Goal: Browse casually: Explore the website without a specific task or goal

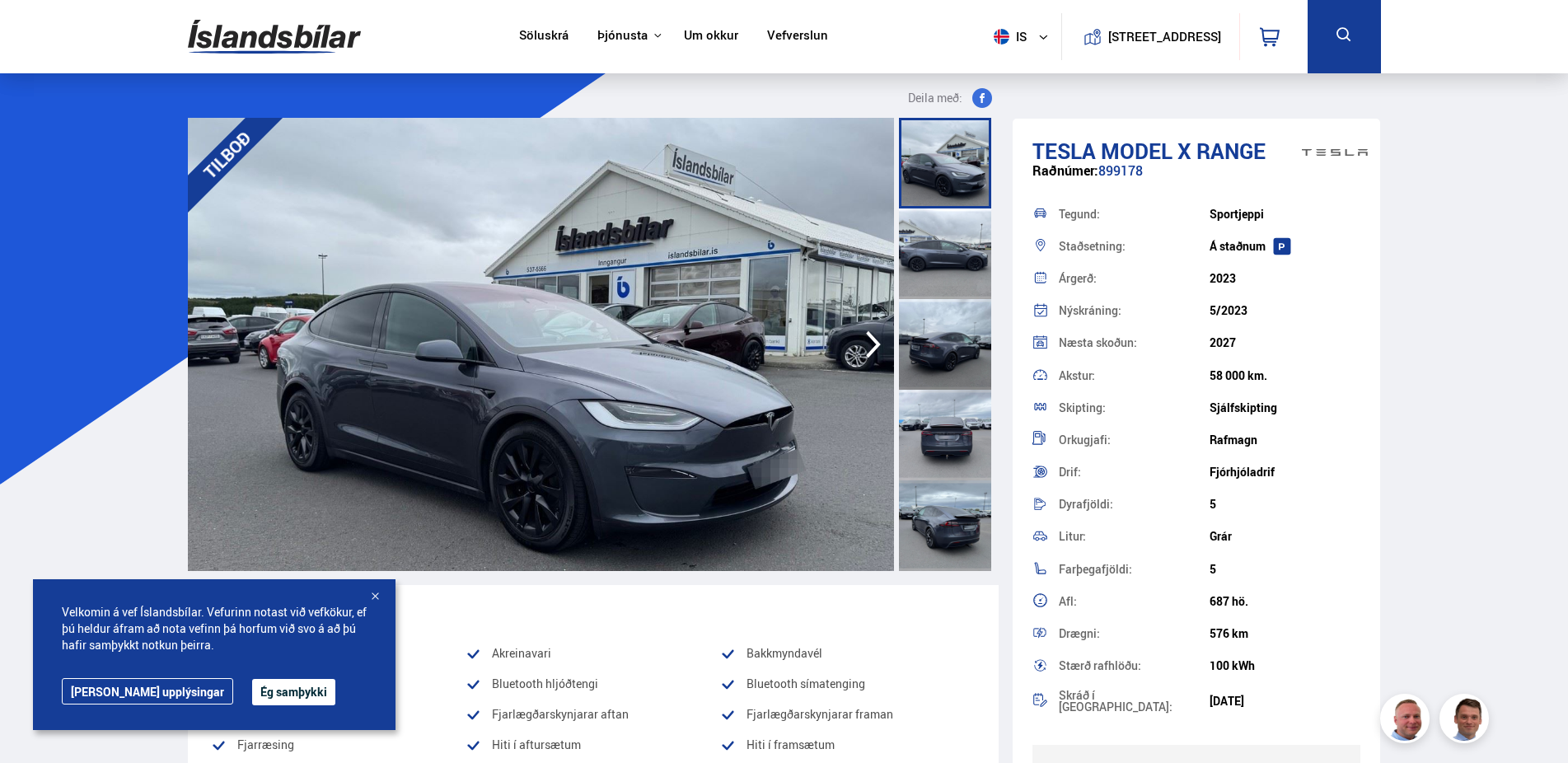
click at [252, 694] on button "Ég samþykki" at bounding box center [294, 692] width 83 height 27
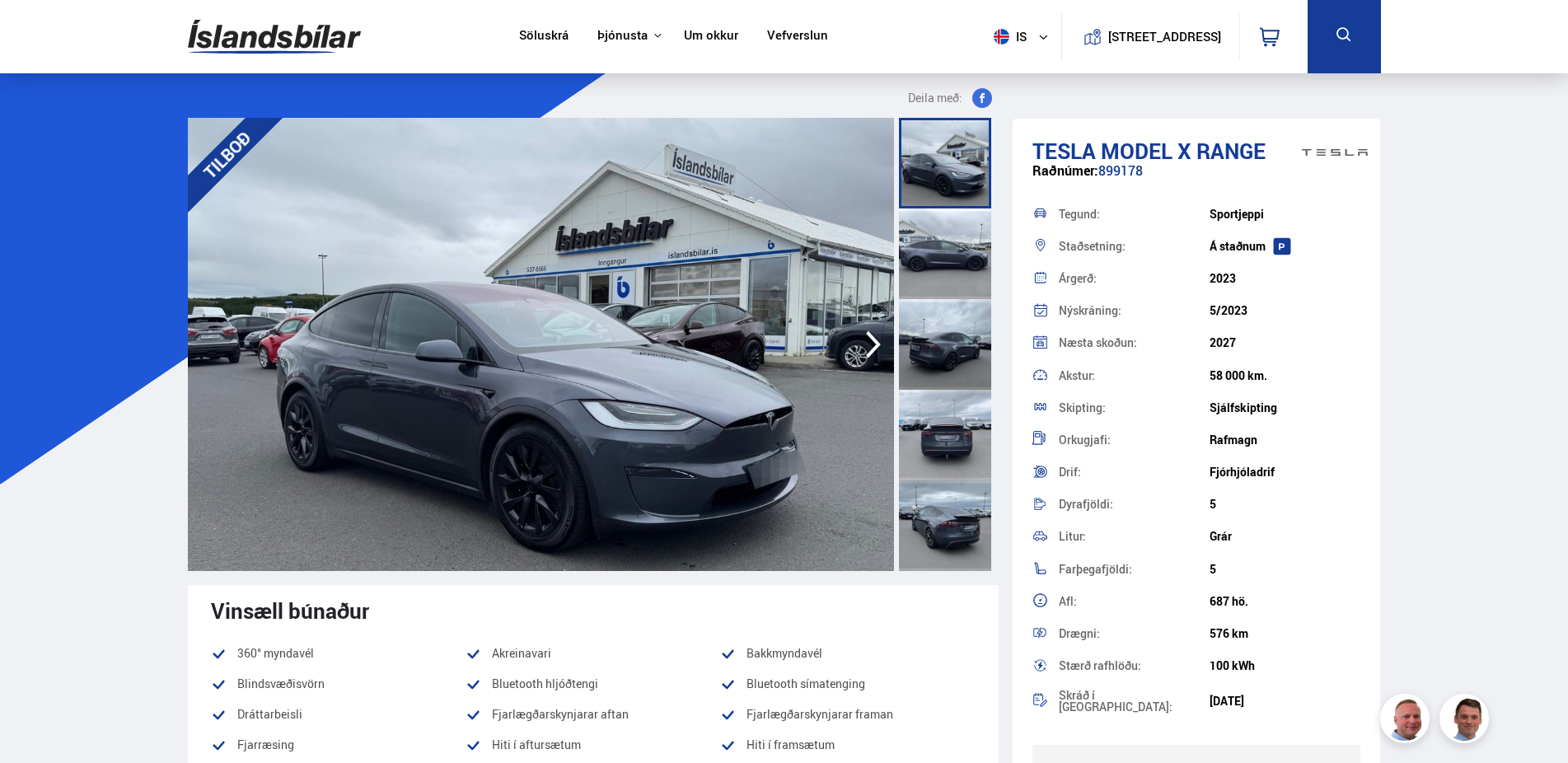
click at [866, 343] on icon "button" at bounding box center [873, 345] width 33 height 40
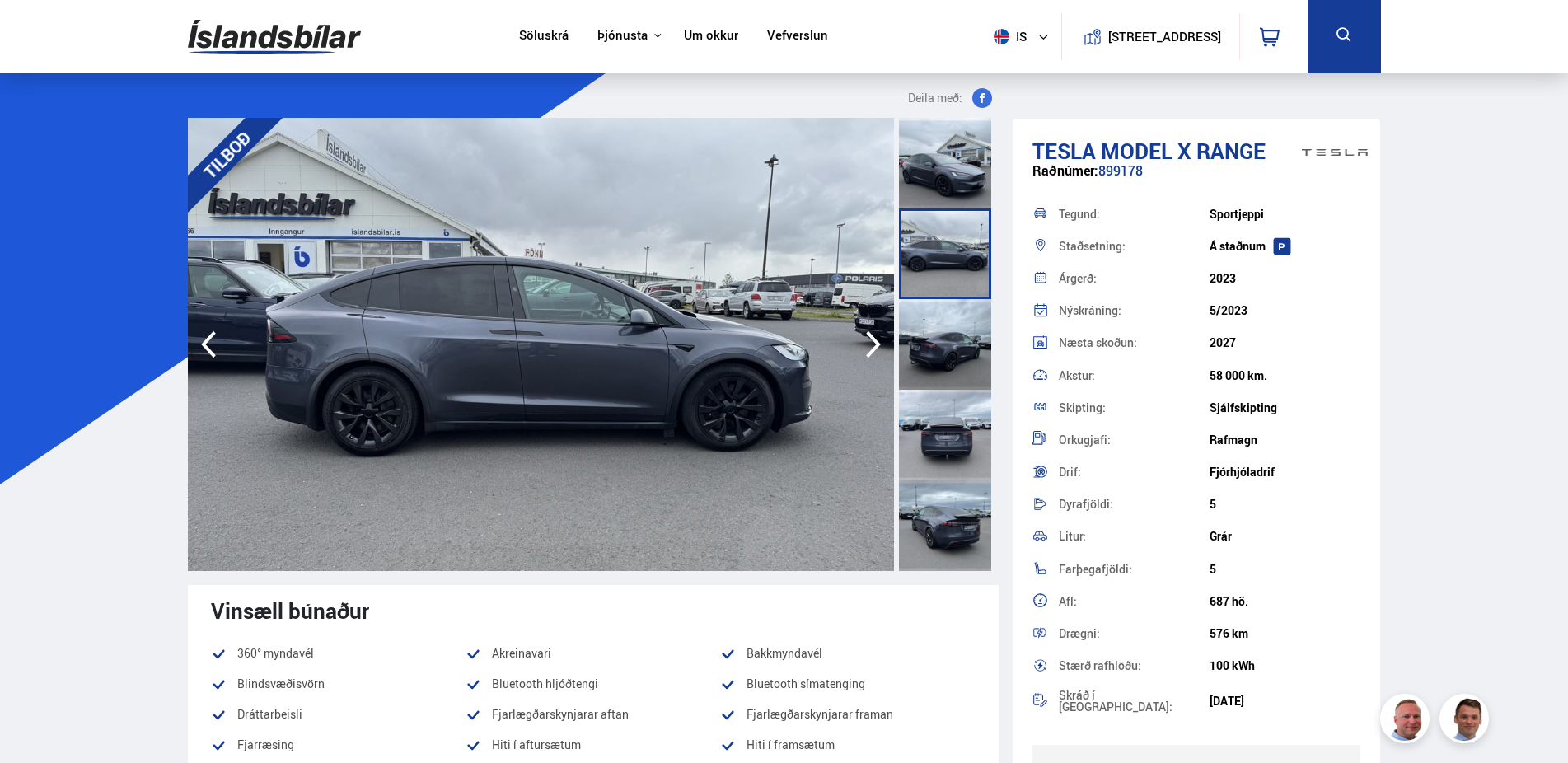
click at [866, 343] on icon "button" at bounding box center [873, 345] width 33 height 40
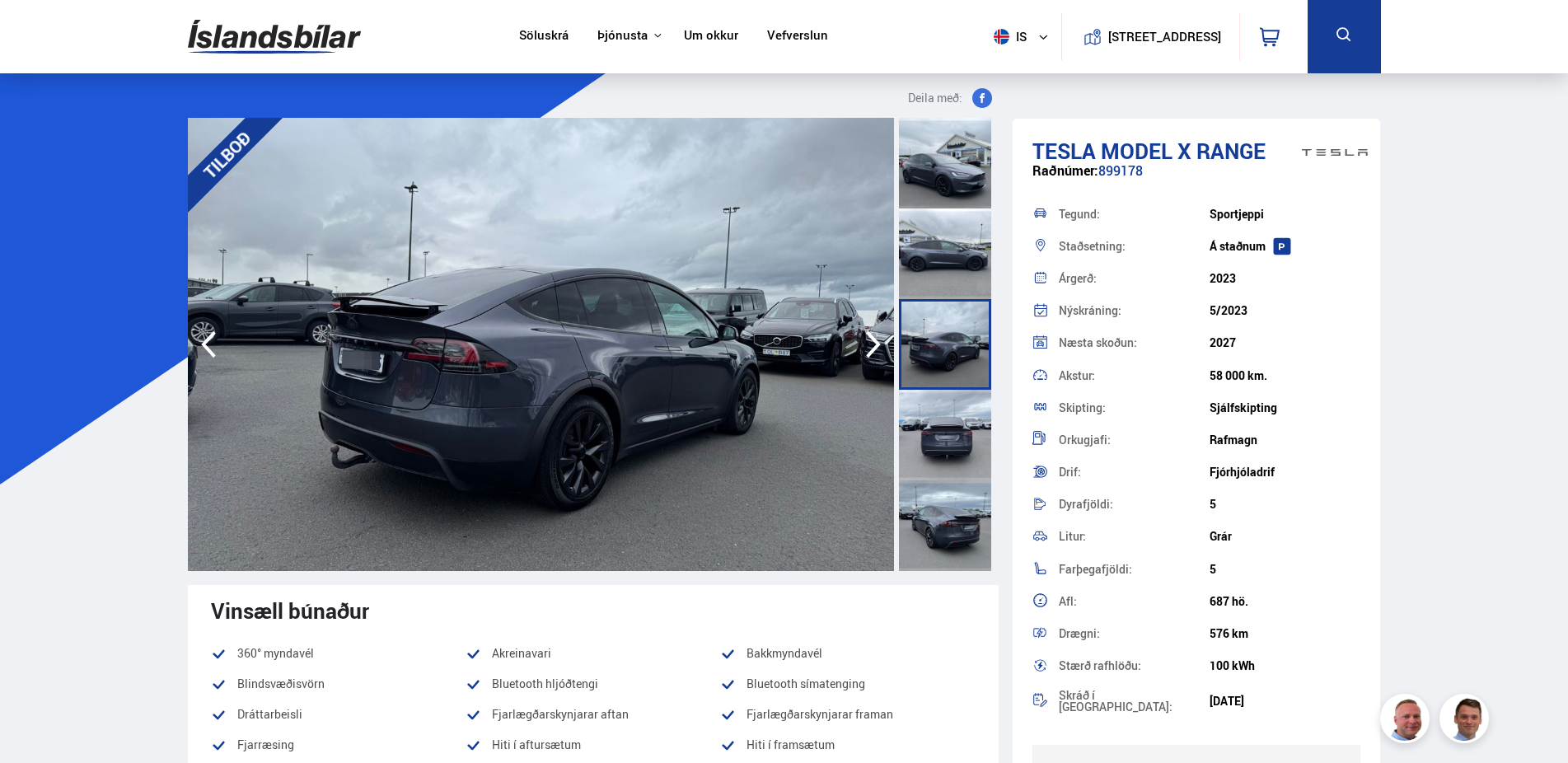
click at [866, 343] on icon "button" at bounding box center [873, 345] width 33 height 40
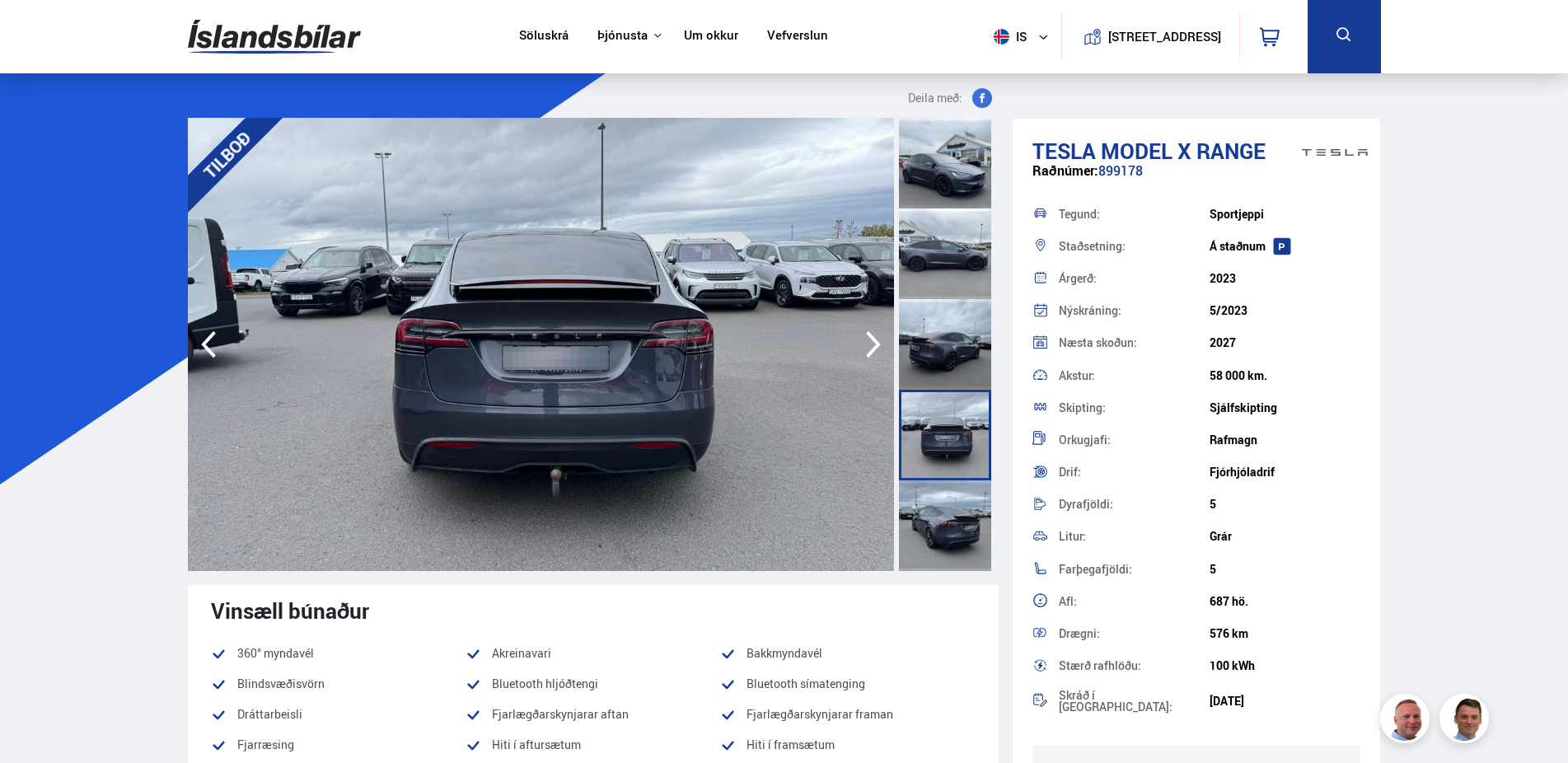
click at [866, 343] on icon "button" at bounding box center [873, 345] width 33 height 40
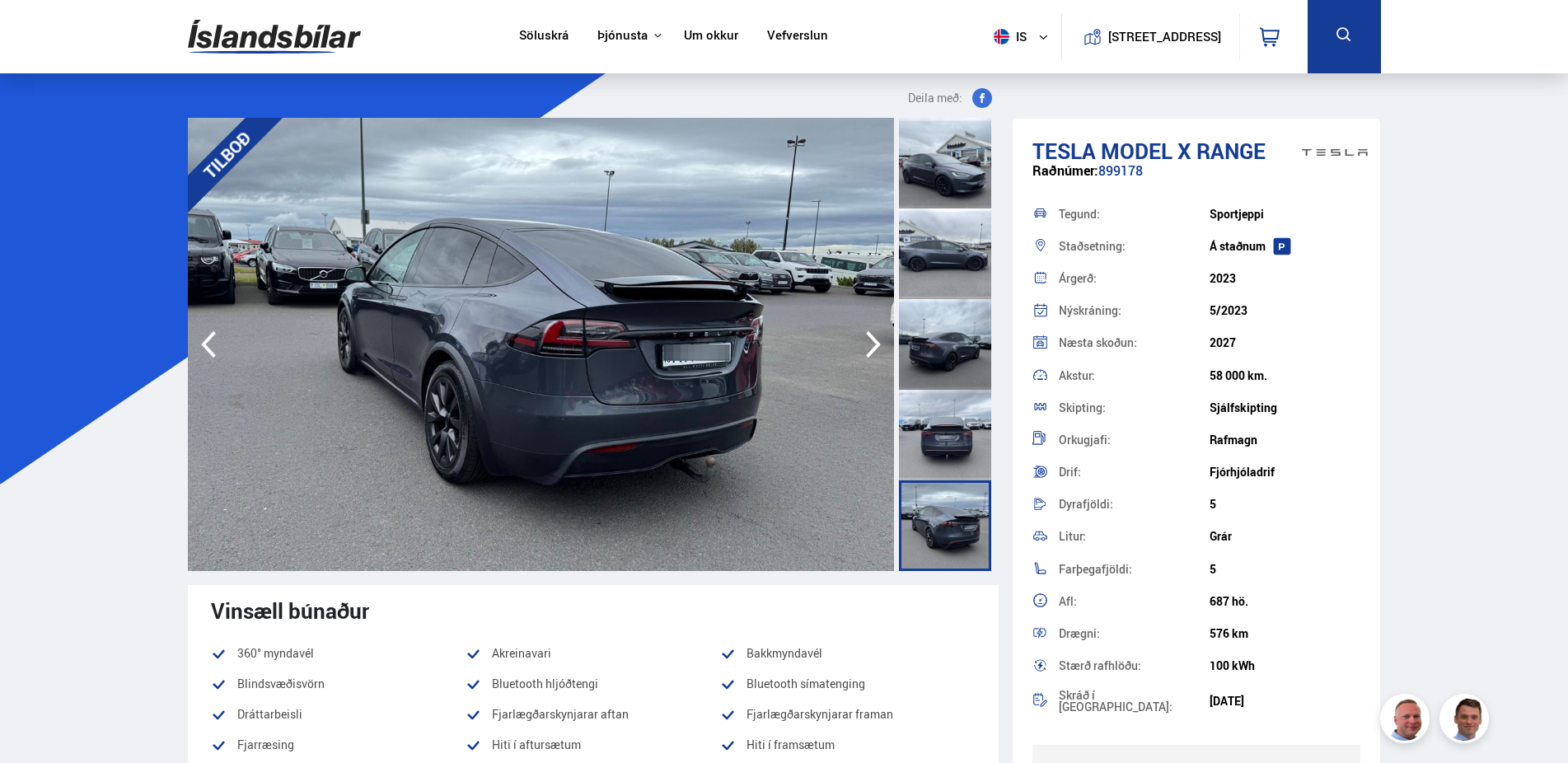
click at [866, 343] on icon "button" at bounding box center [873, 345] width 33 height 40
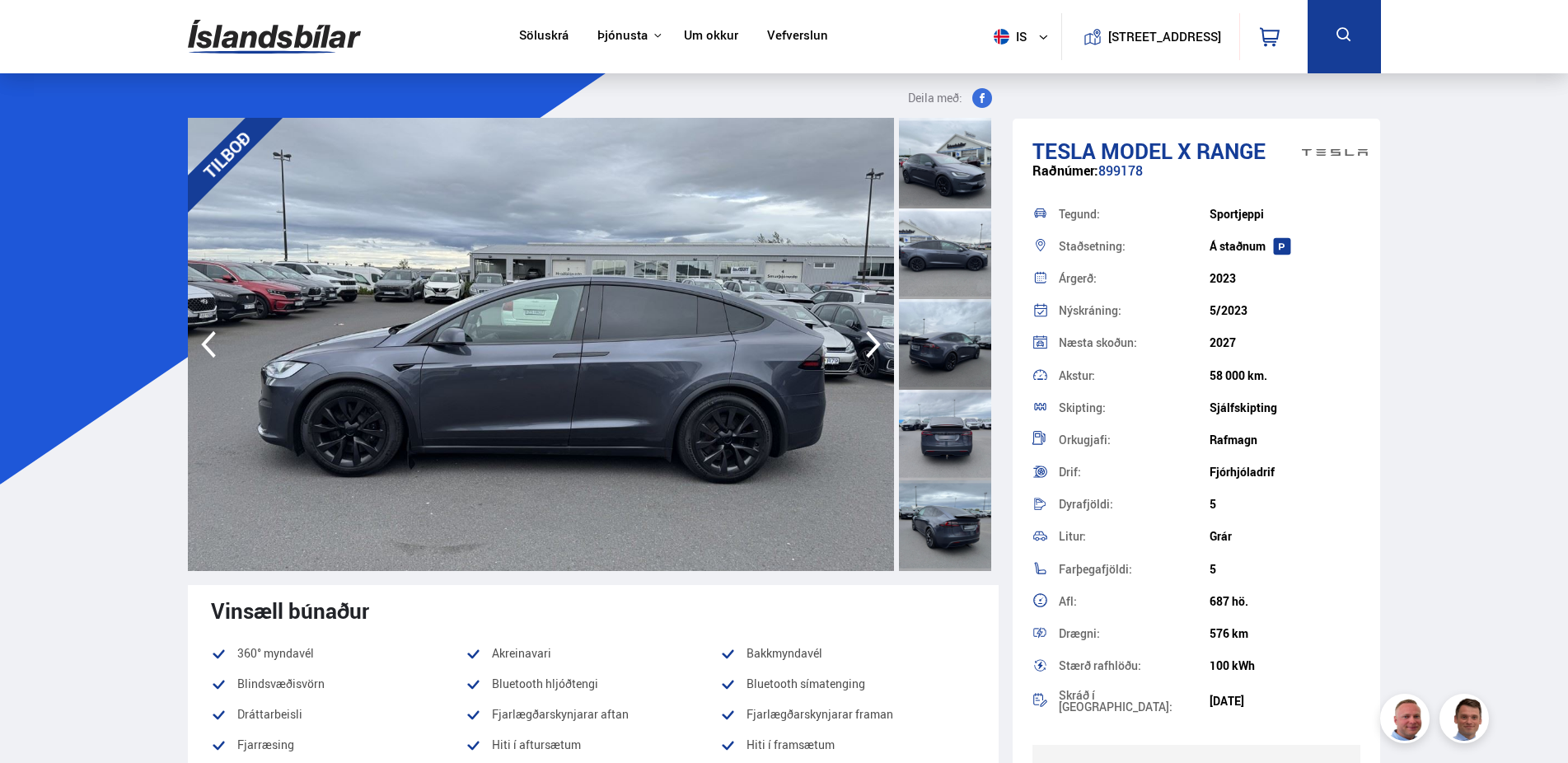
click at [866, 343] on icon "button" at bounding box center [873, 345] width 33 height 40
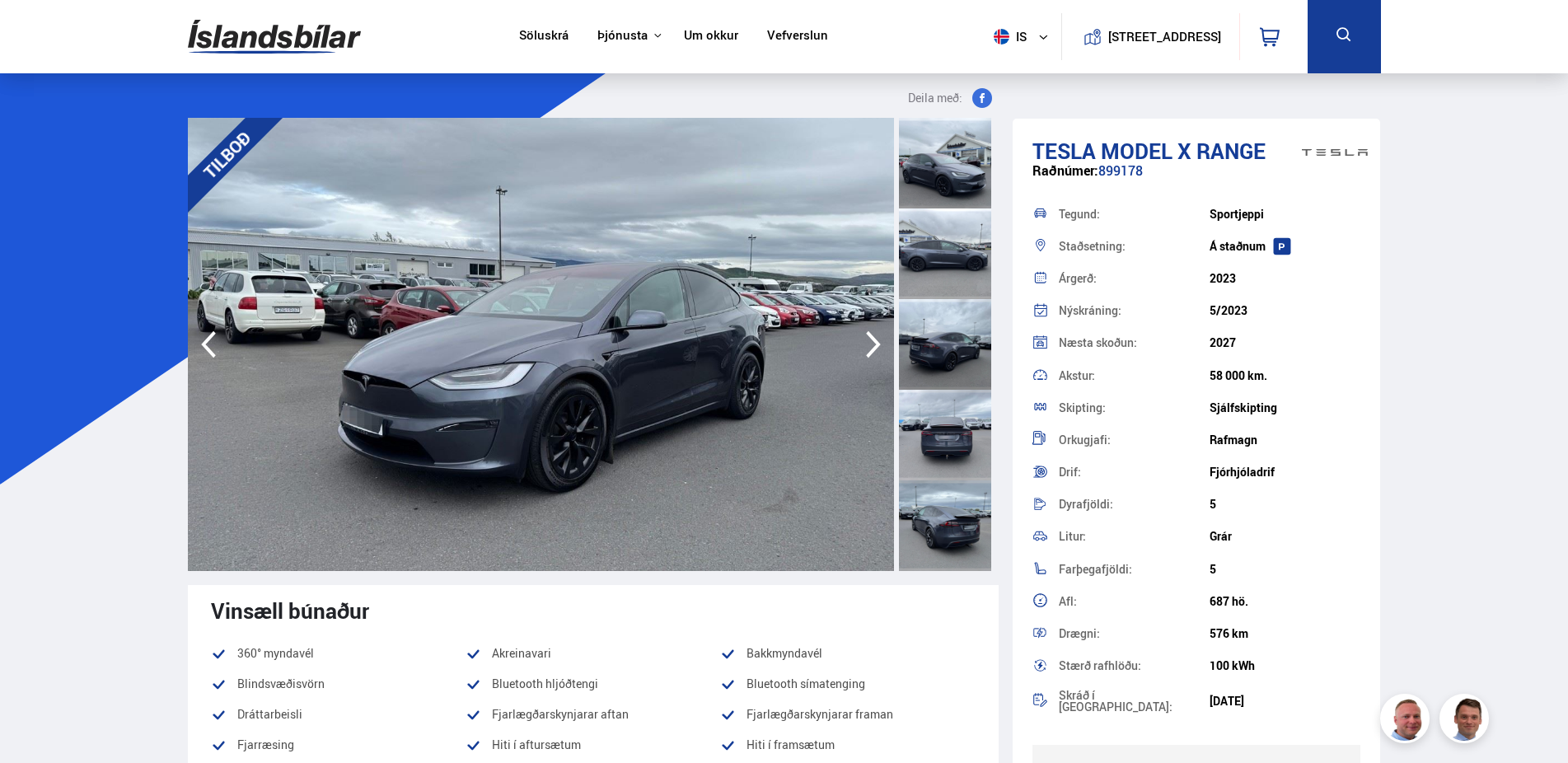
click at [866, 343] on icon "button" at bounding box center [873, 345] width 33 height 40
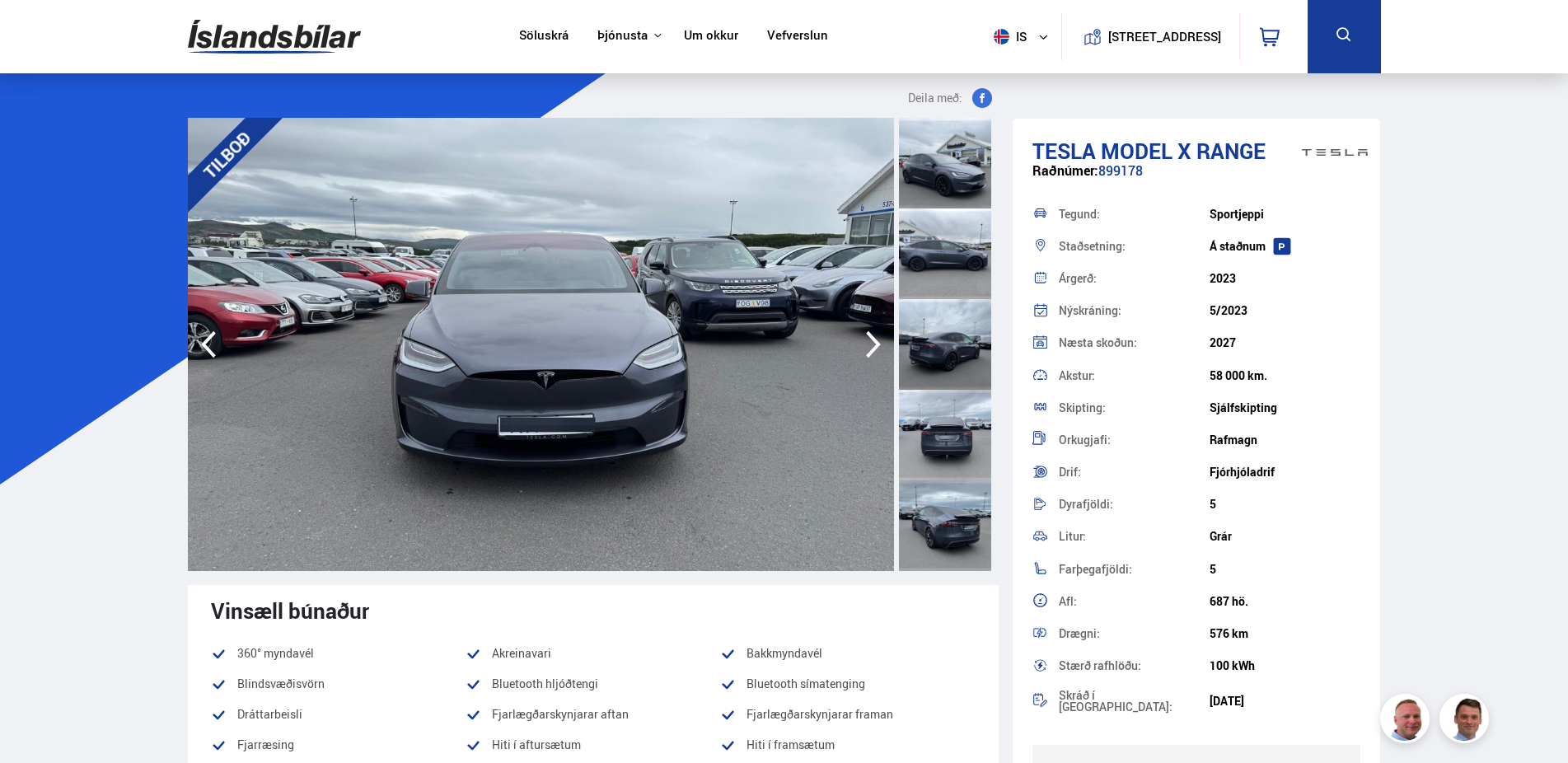
click at [866, 343] on icon "button" at bounding box center [873, 345] width 33 height 40
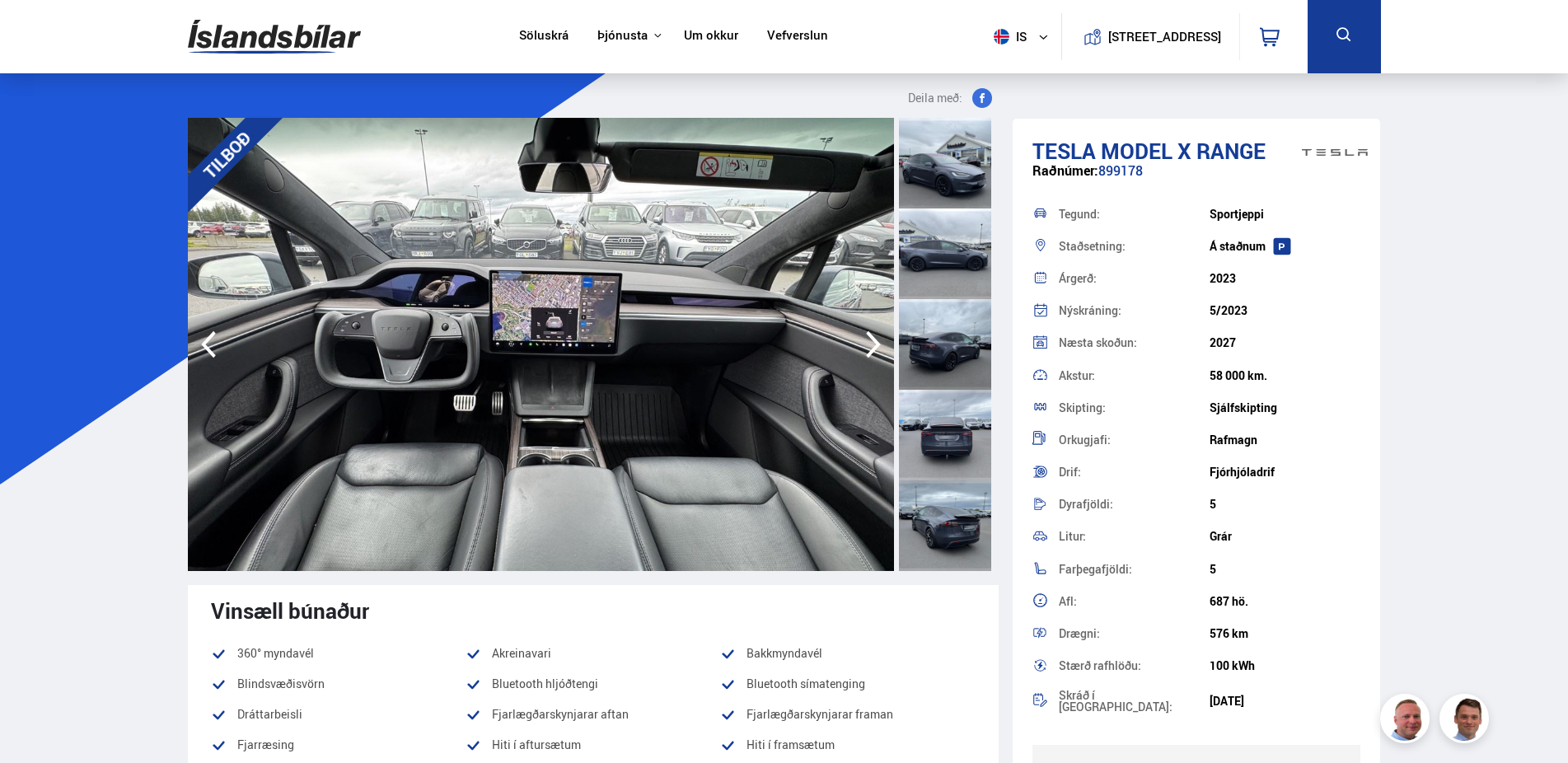
click at [866, 343] on icon "button" at bounding box center [873, 345] width 33 height 40
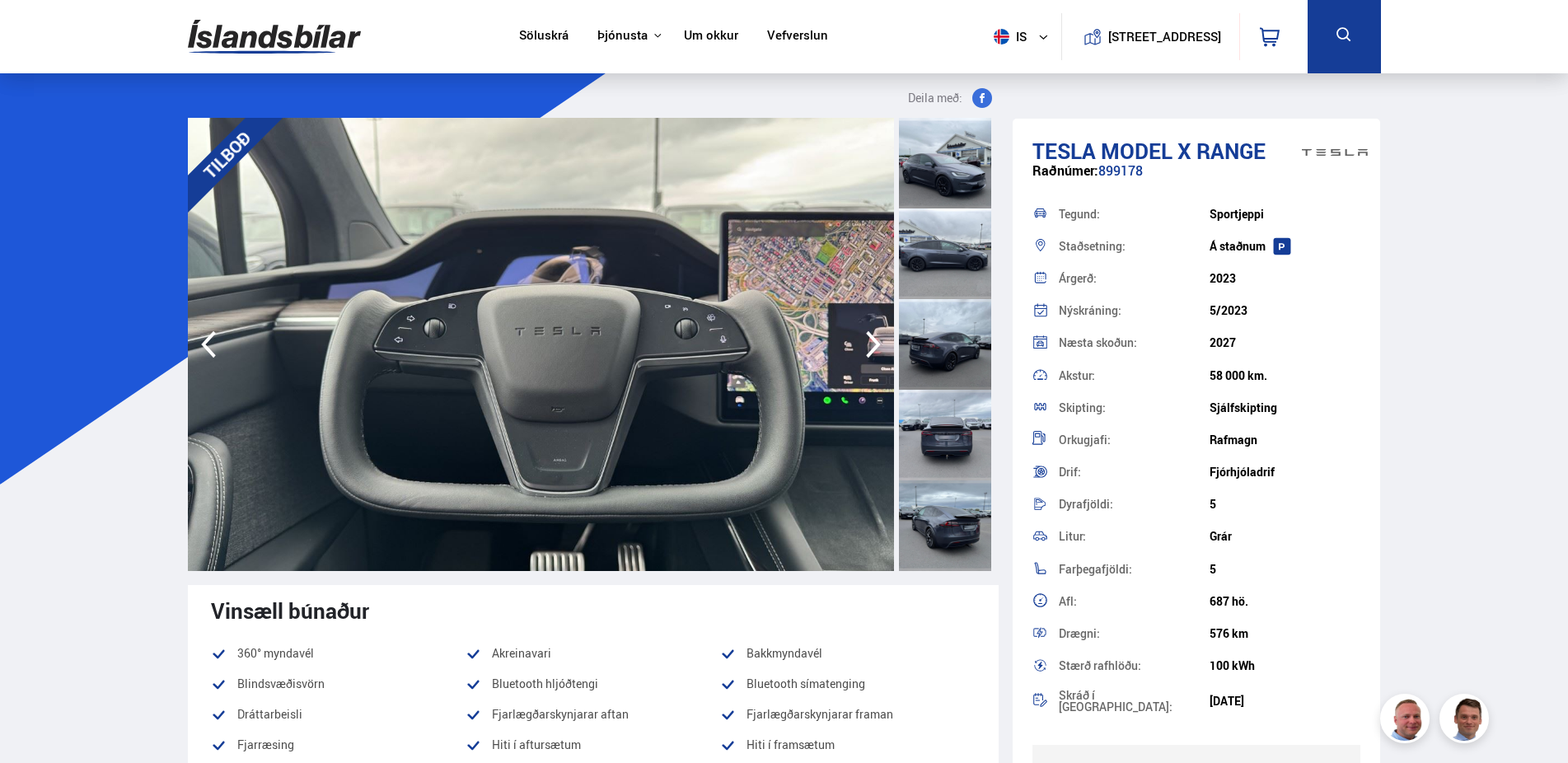
click at [866, 343] on icon "button" at bounding box center [873, 345] width 33 height 40
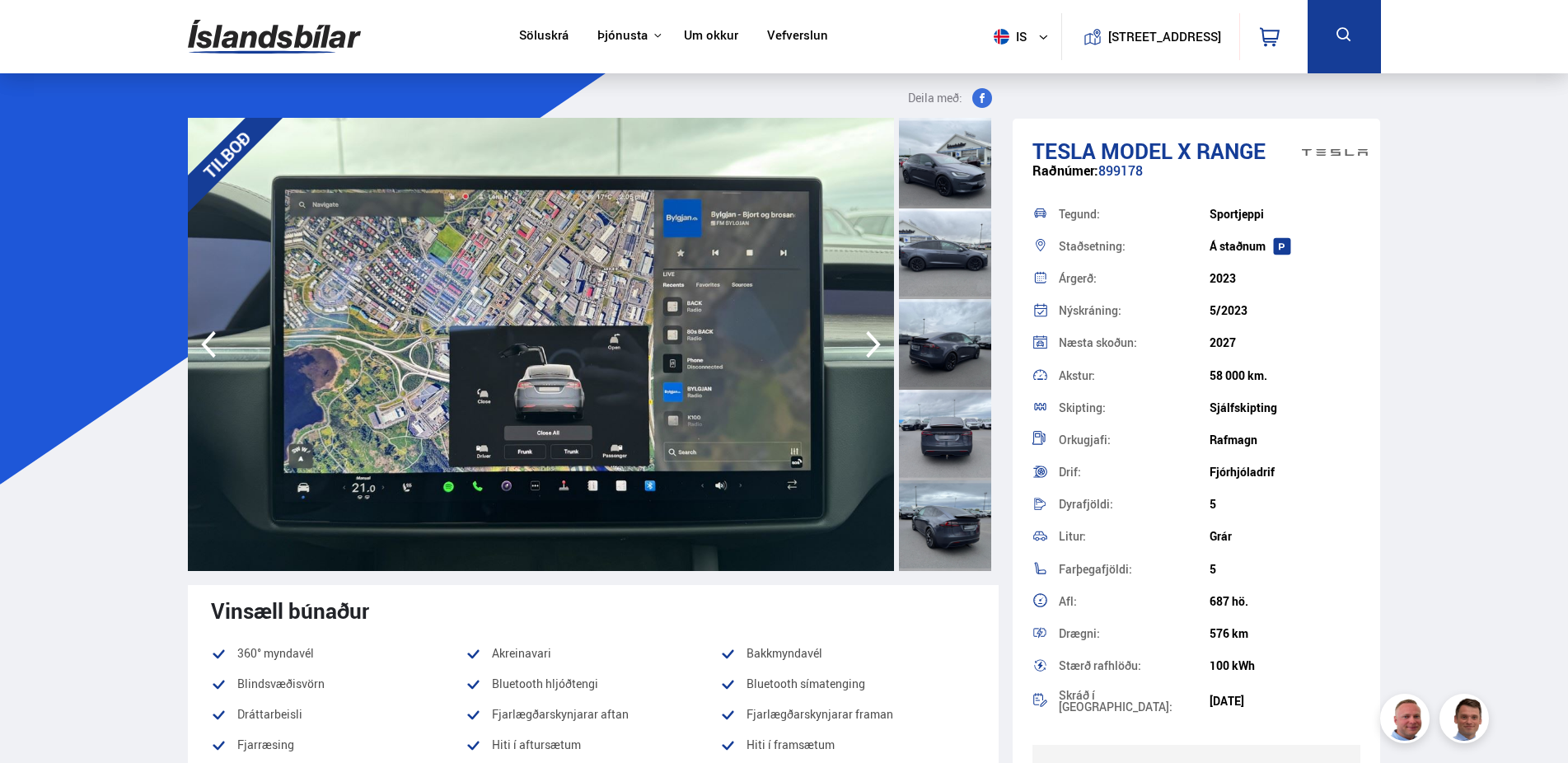
click at [866, 343] on icon "button" at bounding box center [873, 345] width 33 height 40
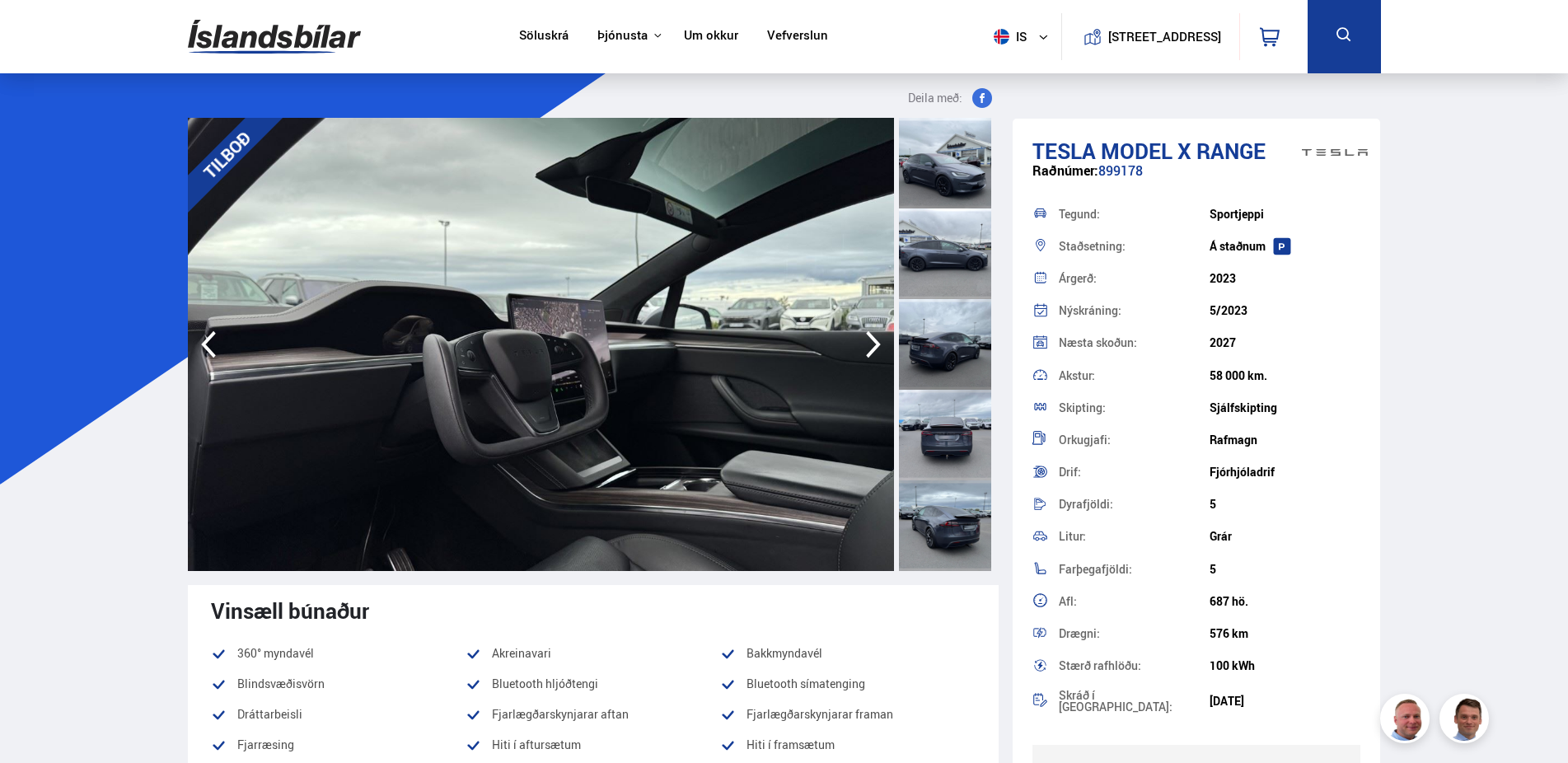
click at [866, 343] on icon "button" at bounding box center [873, 345] width 33 height 40
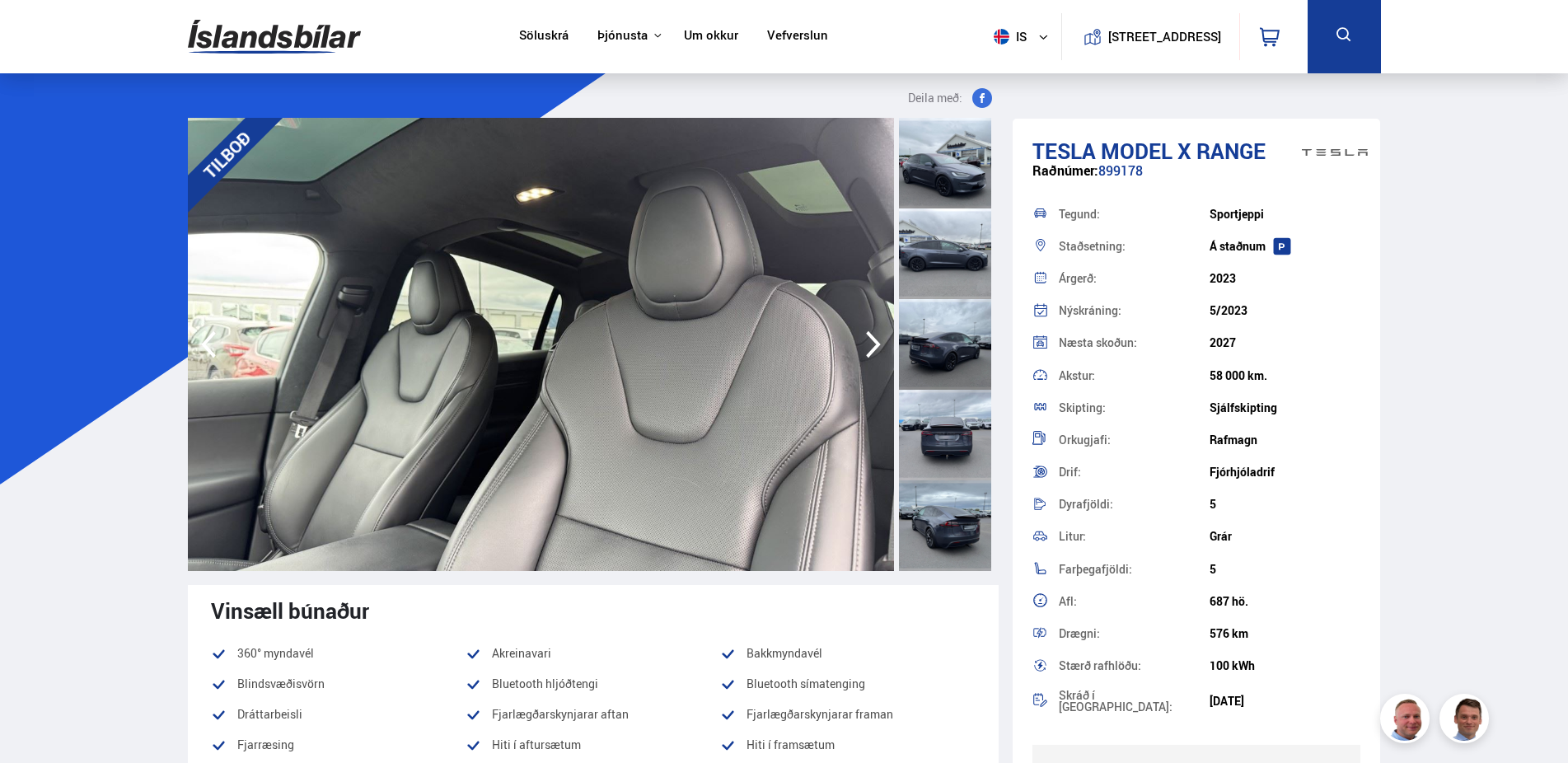
click at [866, 343] on icon "button" at bounding box center [873, 345] width 33 height 40
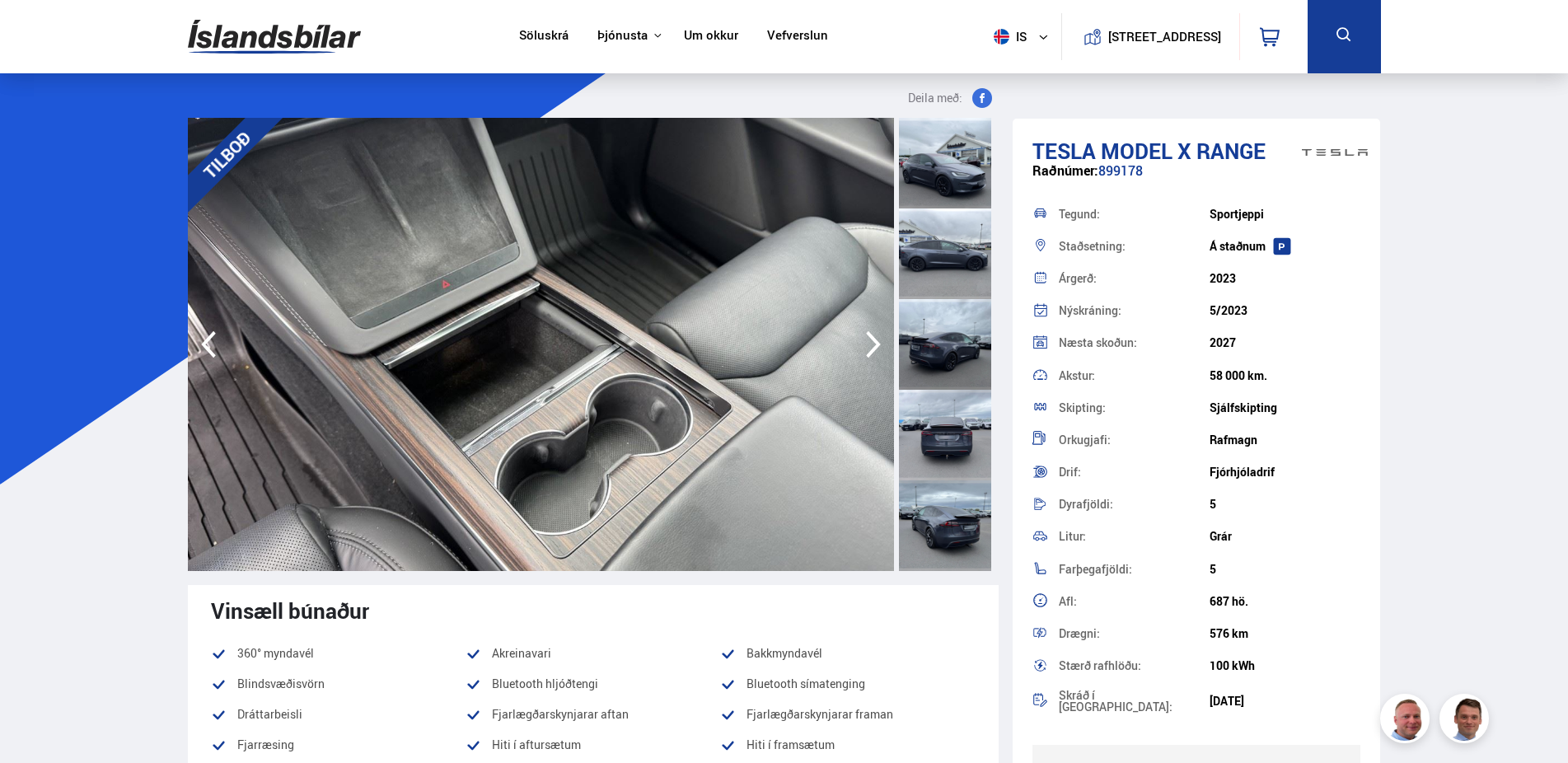
click at [866, 343] on icon "button" at bounding box center [873, 345] width 33 height 40
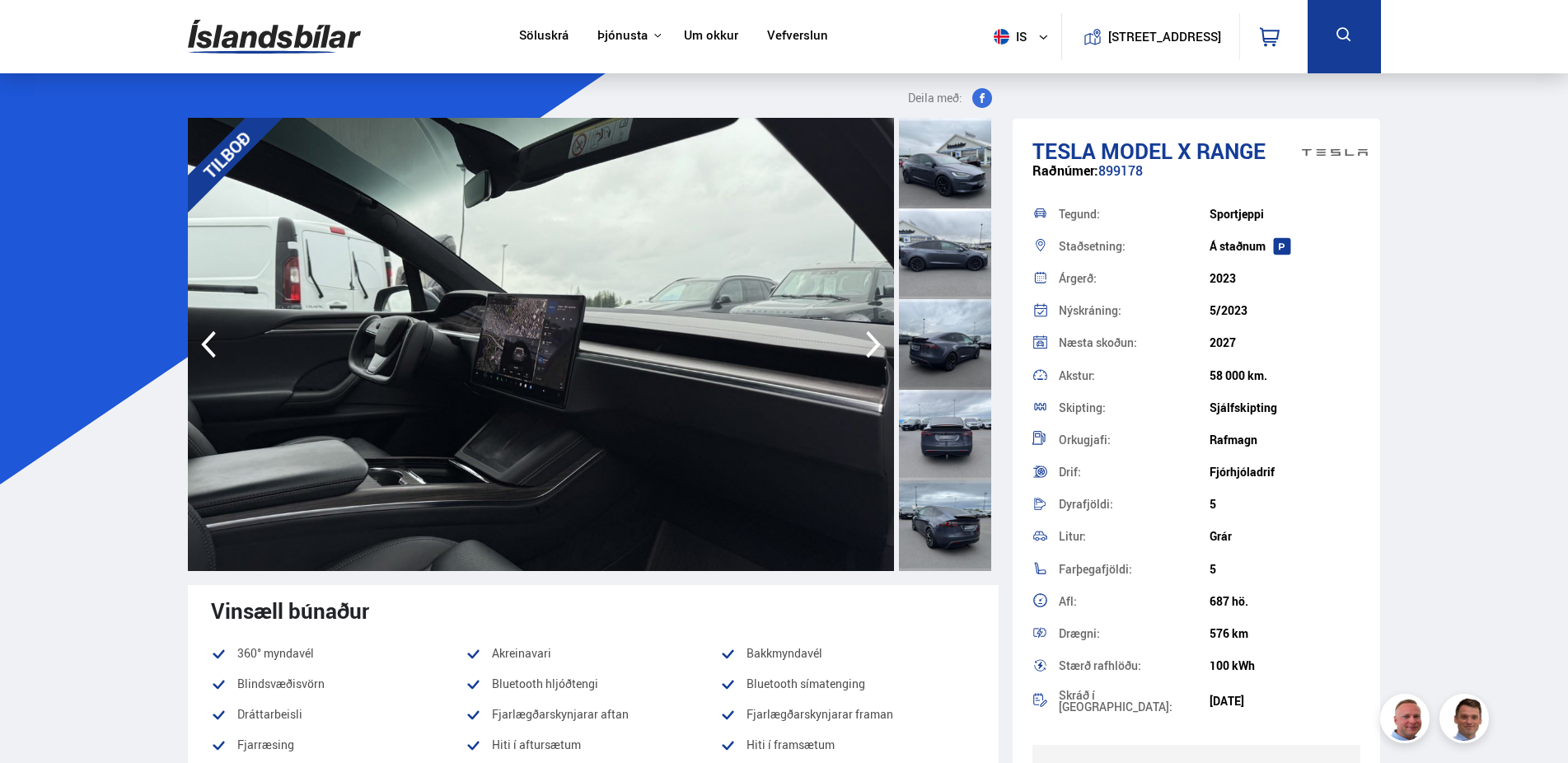
click at [866, 343] on icon "button" at bounding box center [873, 345] width 33 height 40
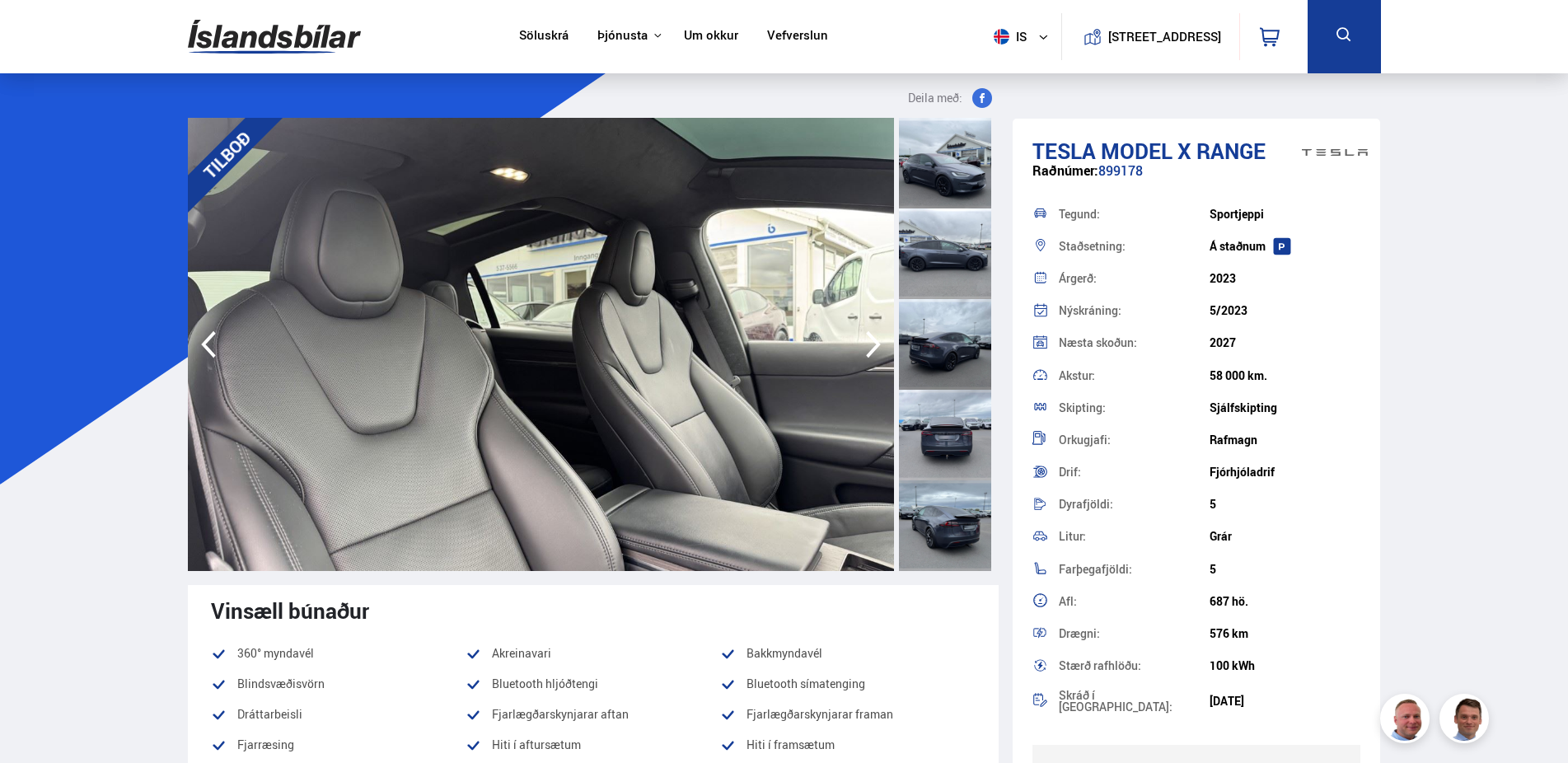
click at [866, 343] on icon "button" at bounding box center [873, 345] width 33 height 40
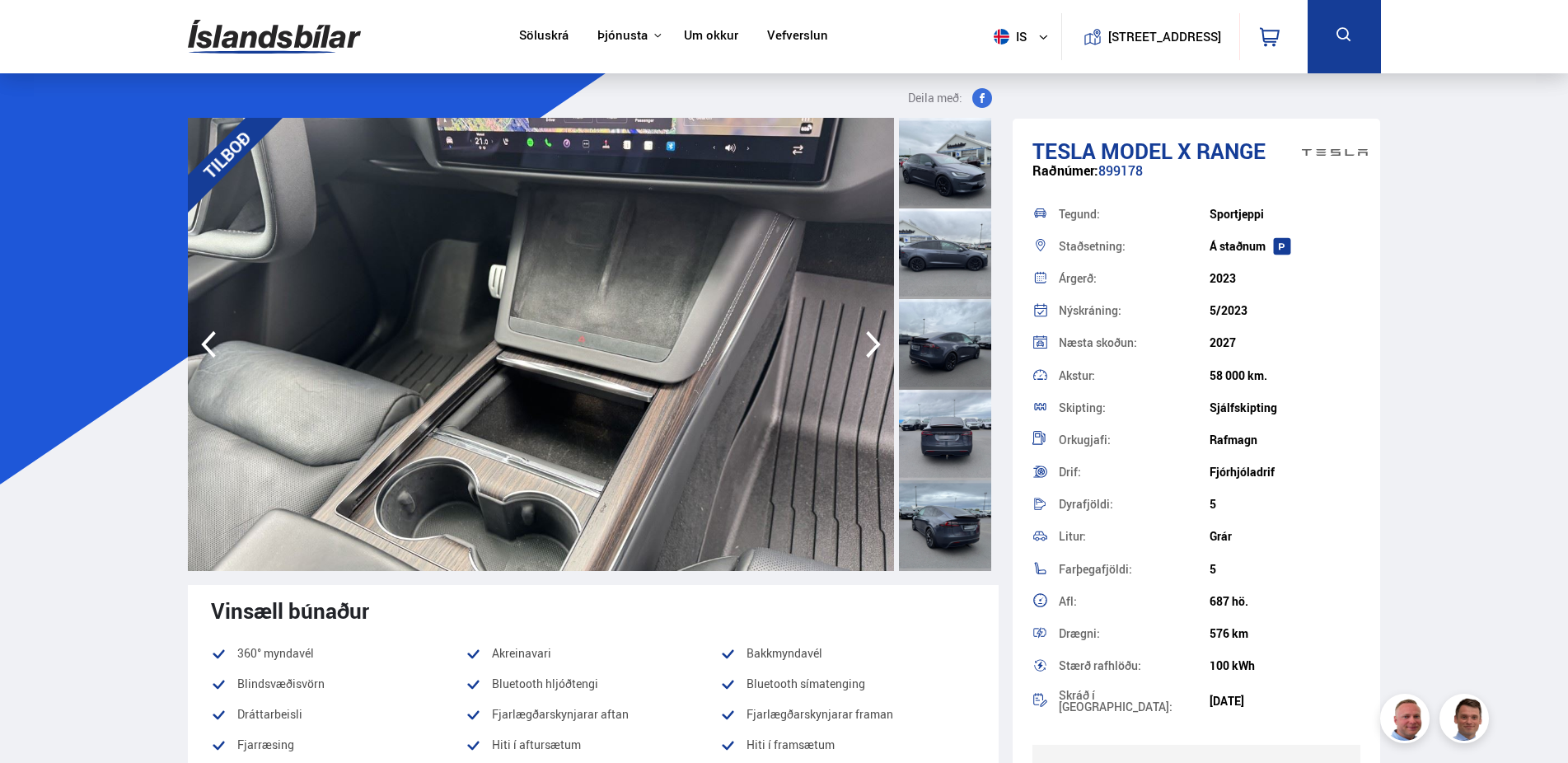
click at [866, 343] on icon "button" at bounding box center [873, 345] width 33 height 40
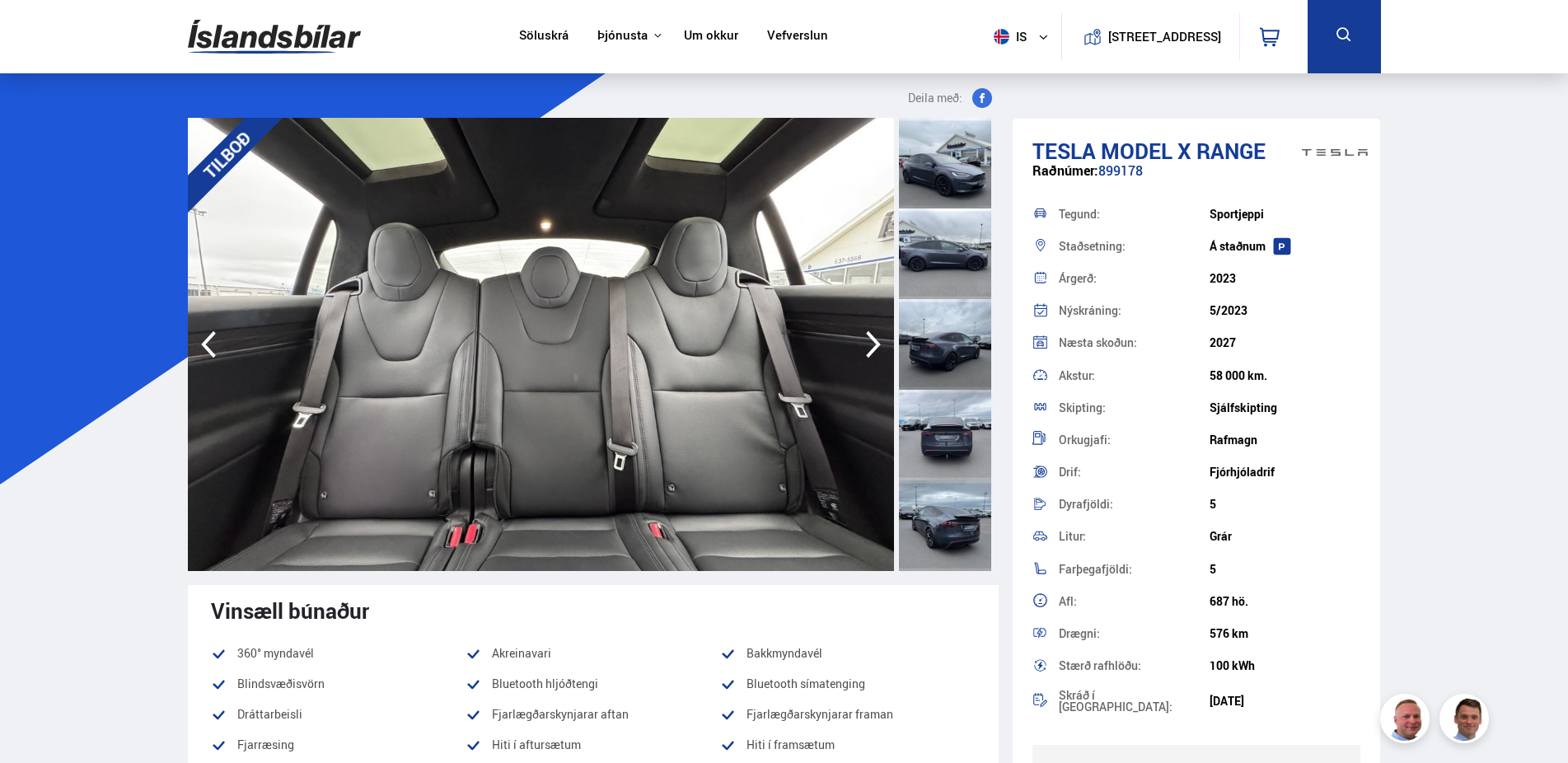
click at [866, 343] on icon "button" at bounding box center [873, 345] width 33 height 40
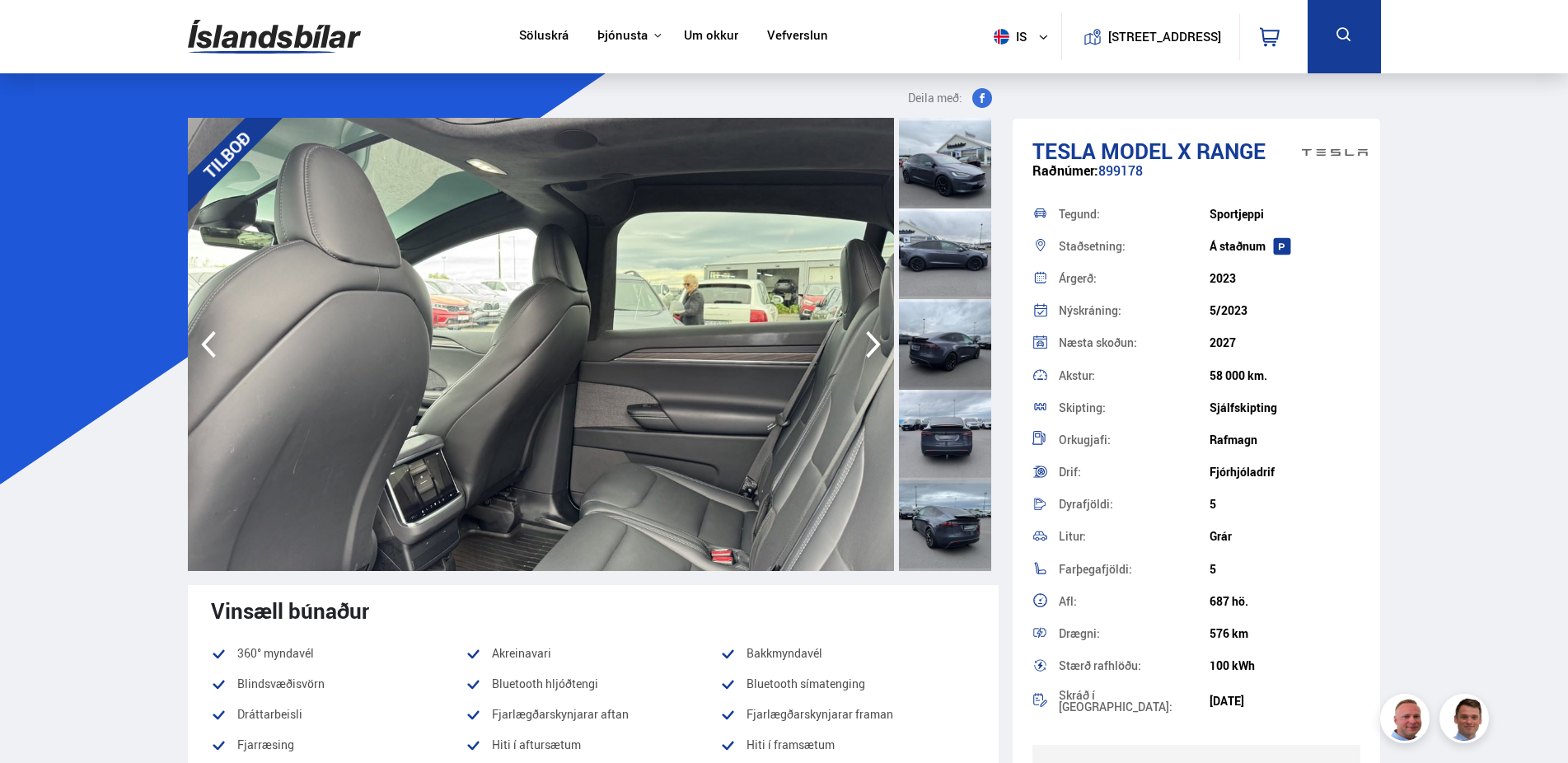
click at [866, 343] on icon "button" at bounding box center [873, 345] width 33 height 40
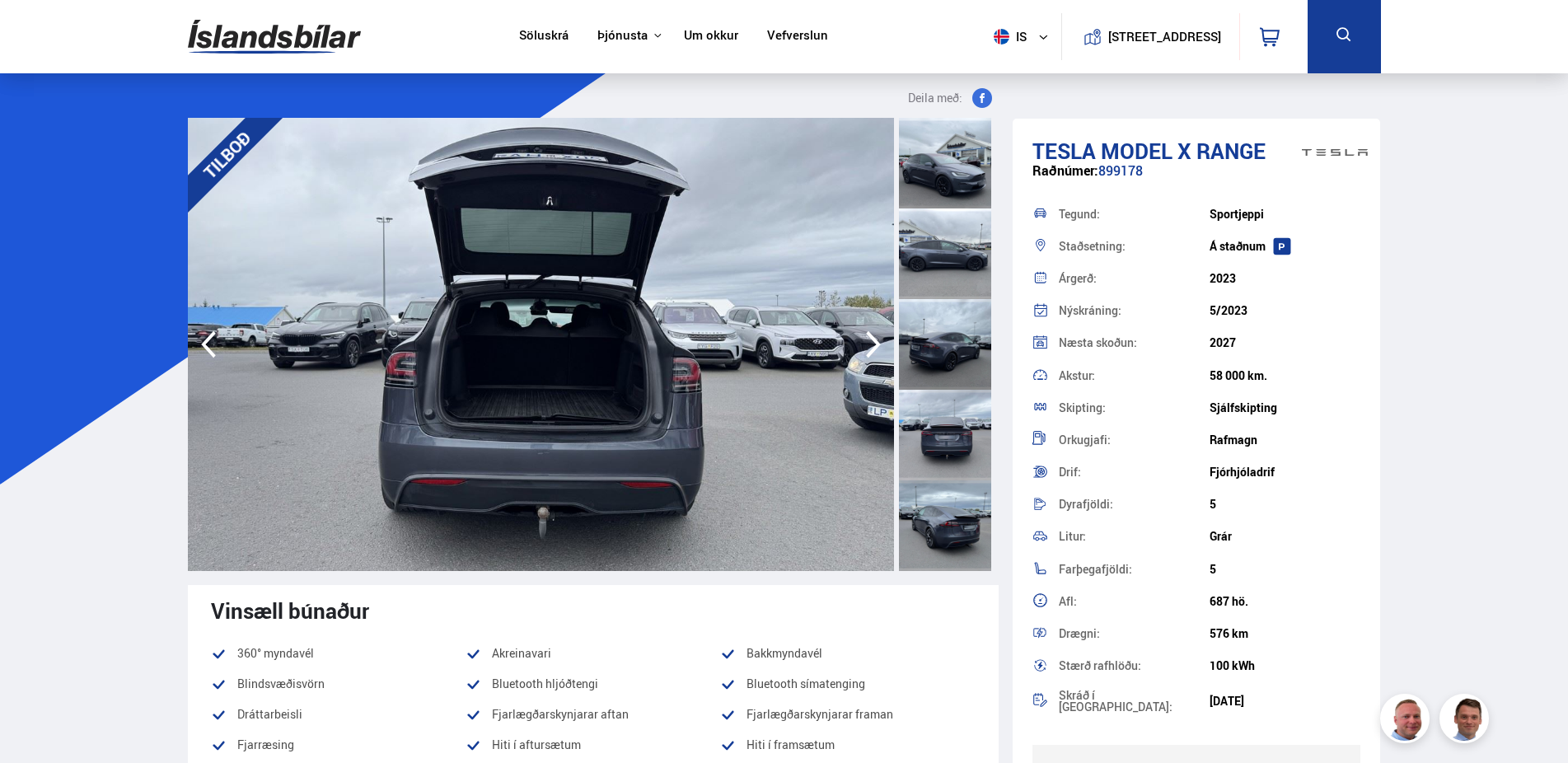
click at [866, 343] on icon "button" at bounding box center [873, 345] width 33 height 40
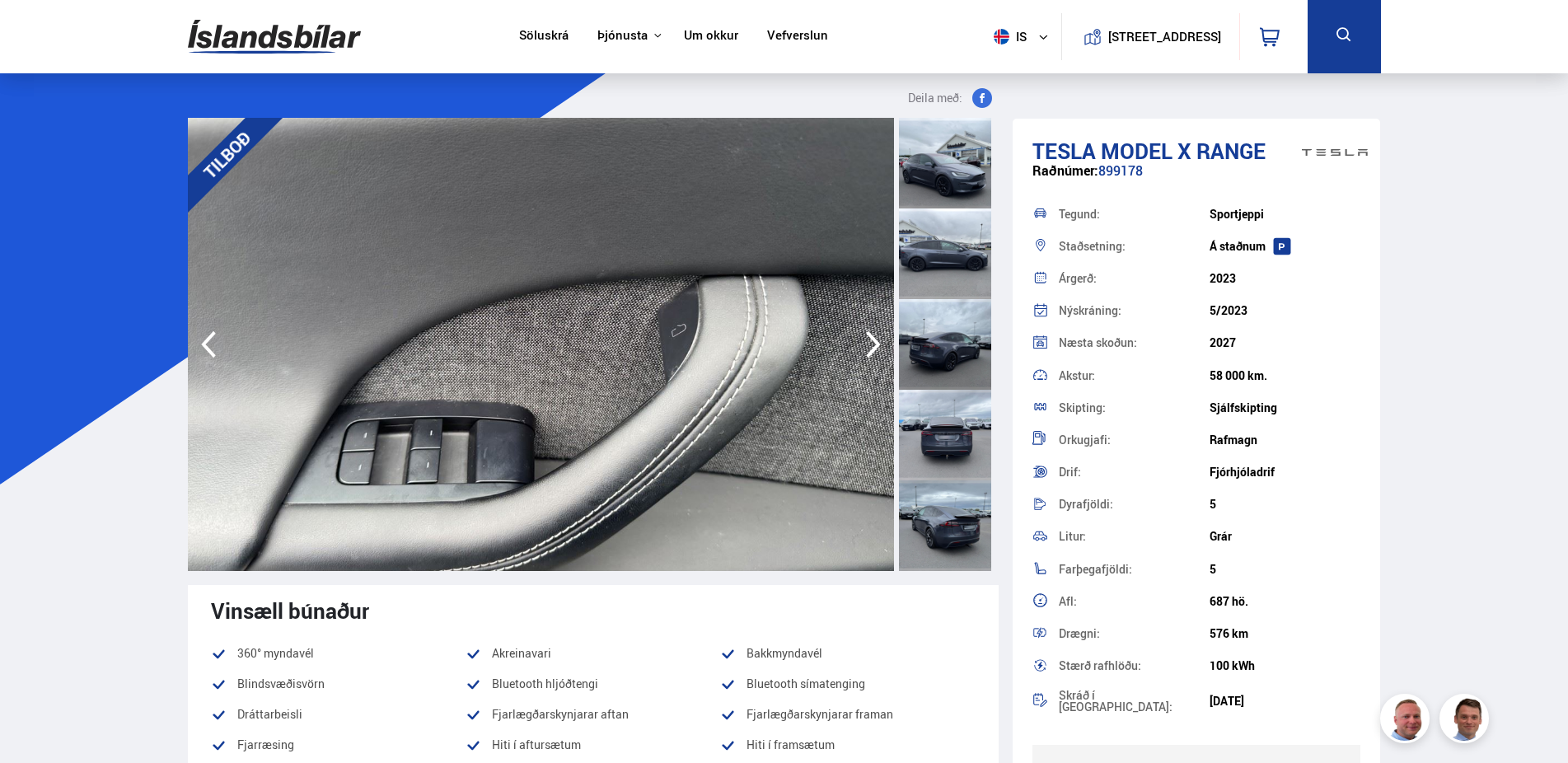
click at [866, 343] on icon "button" at bounding box center [873, 345] width 33 height 40
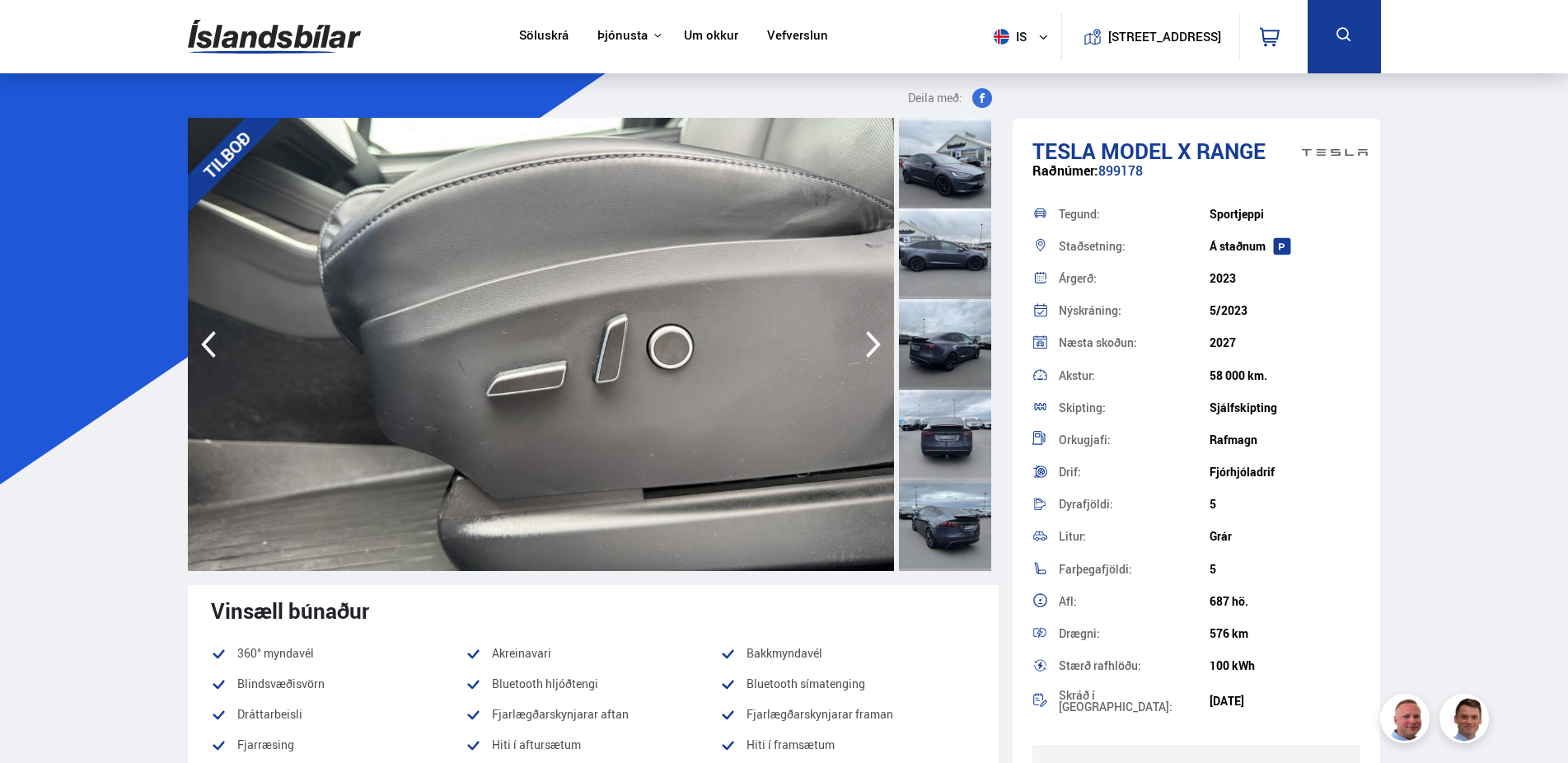
click at [866, 343] on icon "button" at bounding box center [873, 345] width 33 height 40
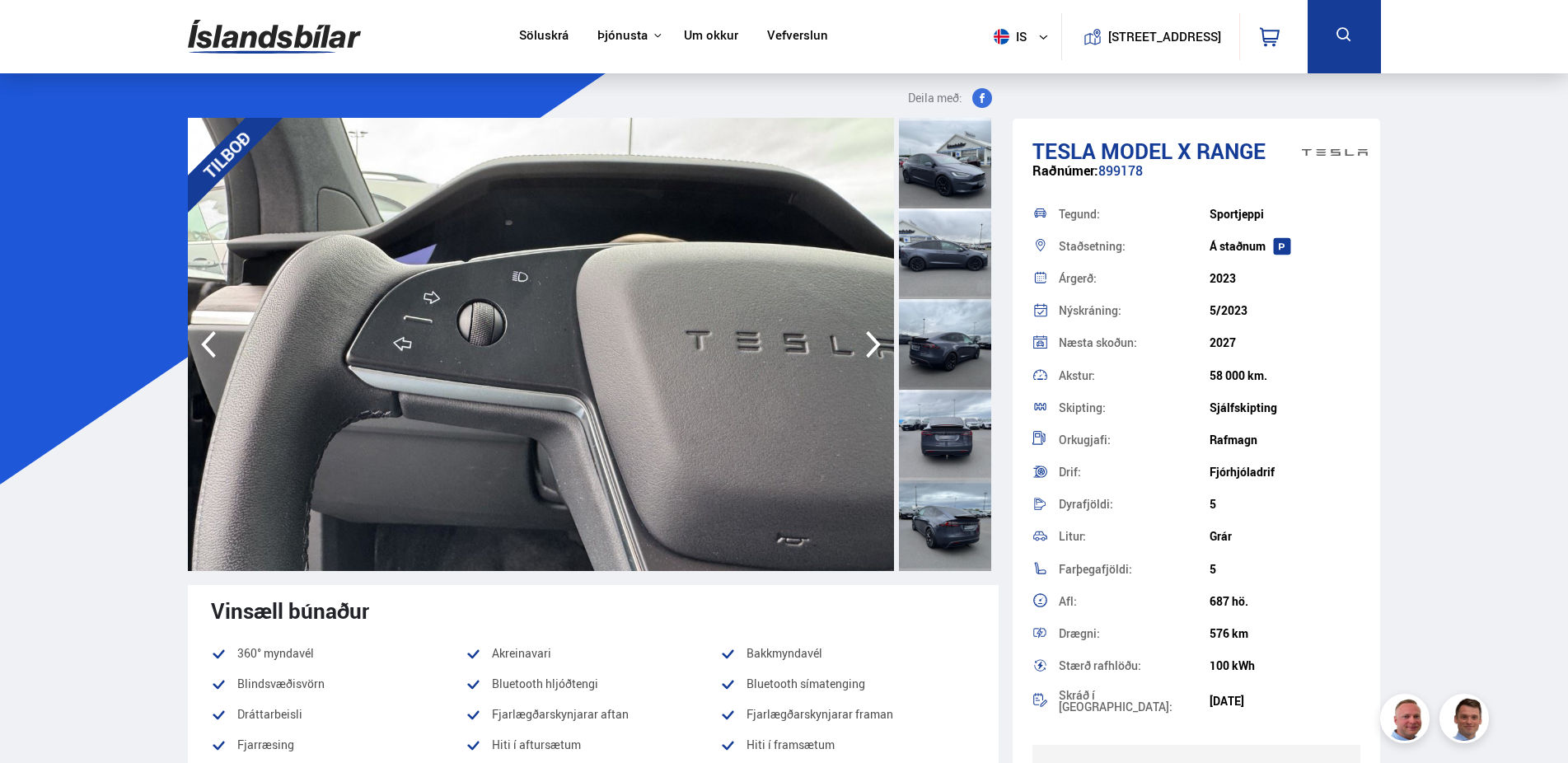
click at [866, 343] on icon "button" at bounding box center [873, 345] width 33 height 40
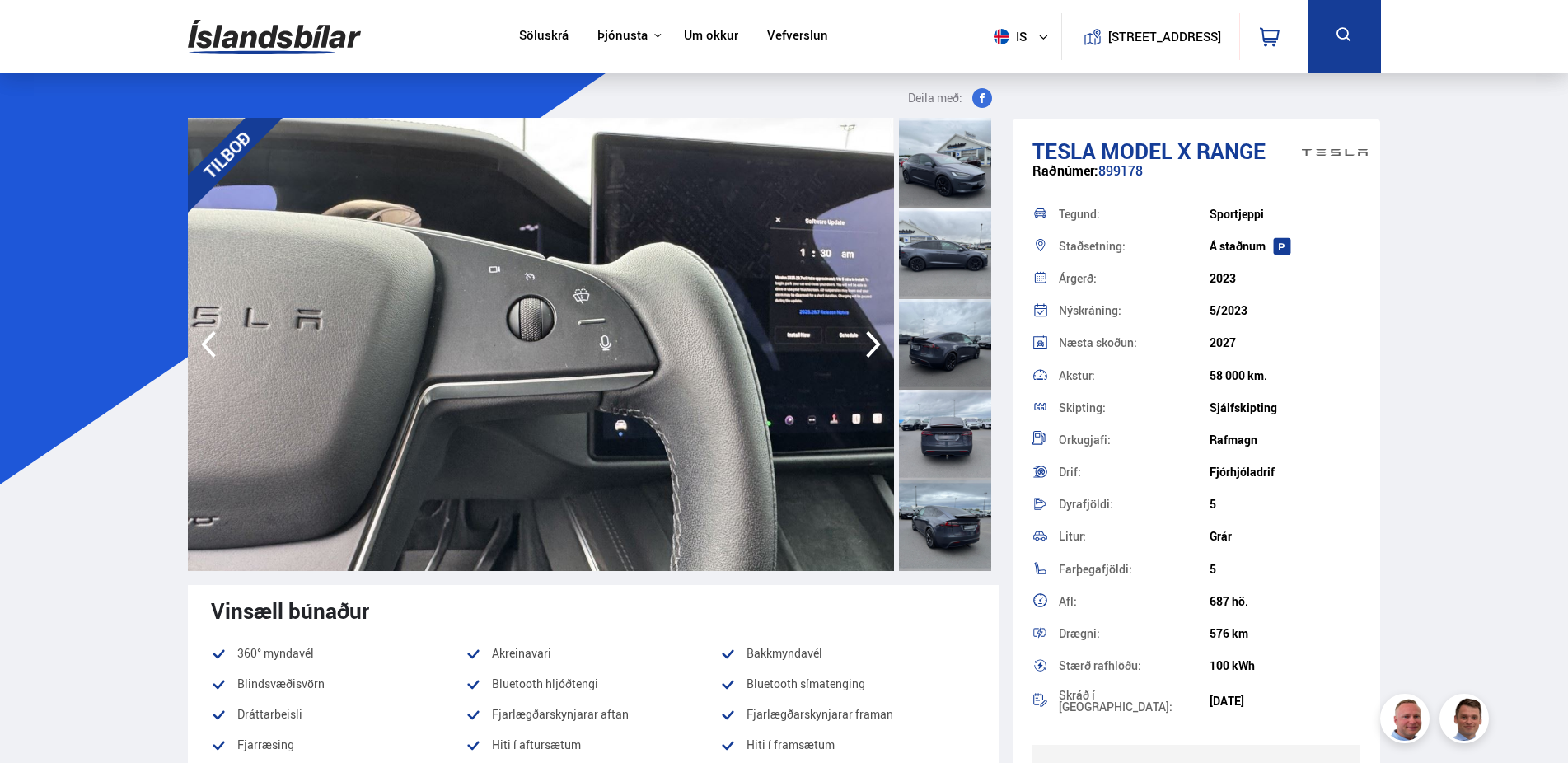
click at [866, 343] on icon "button" at bounding box center [873, 345] width 33 height 40
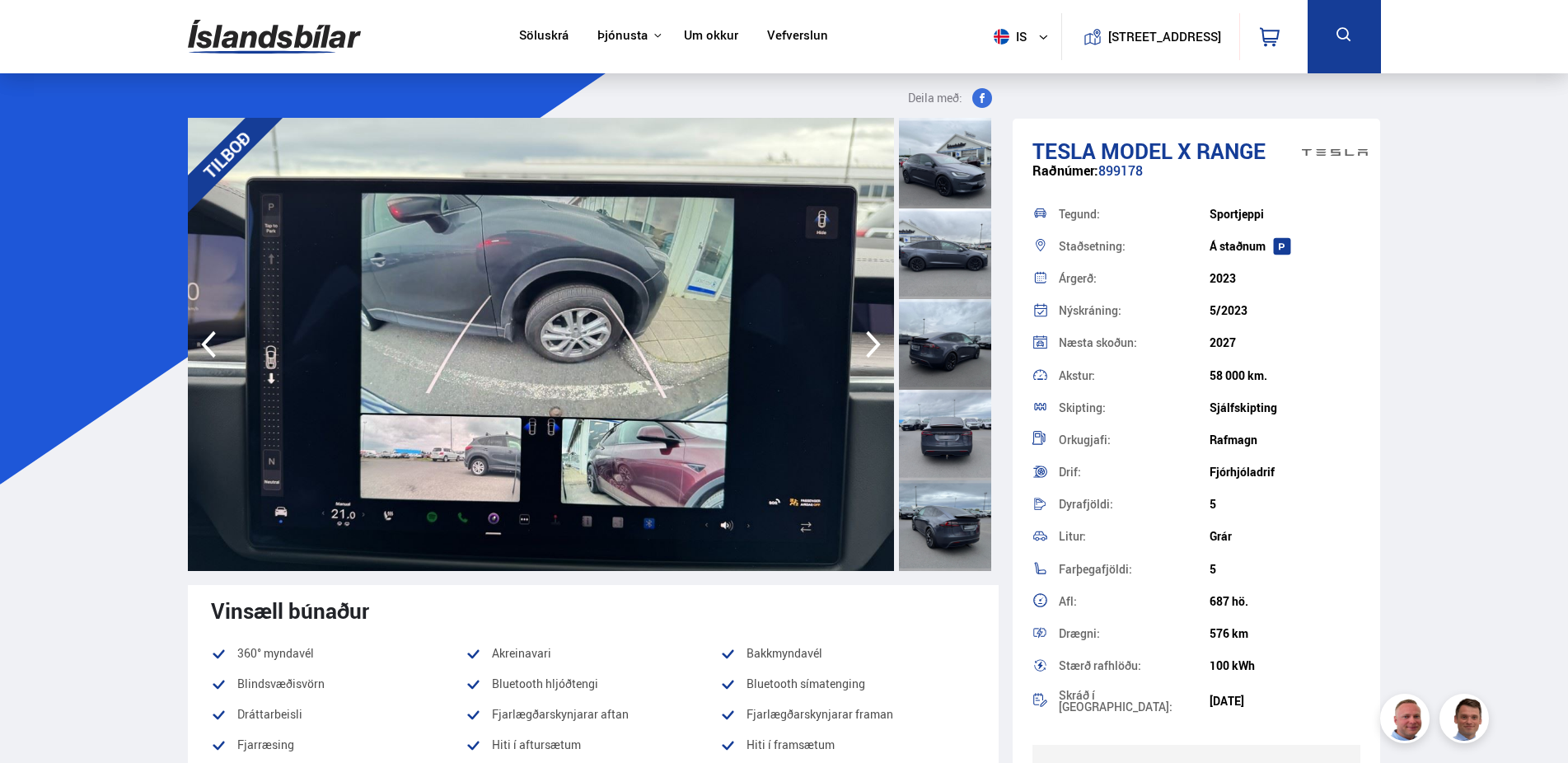
click at [866, 343] on icon "button" at bounding box center [873, 345] width 33 height 40
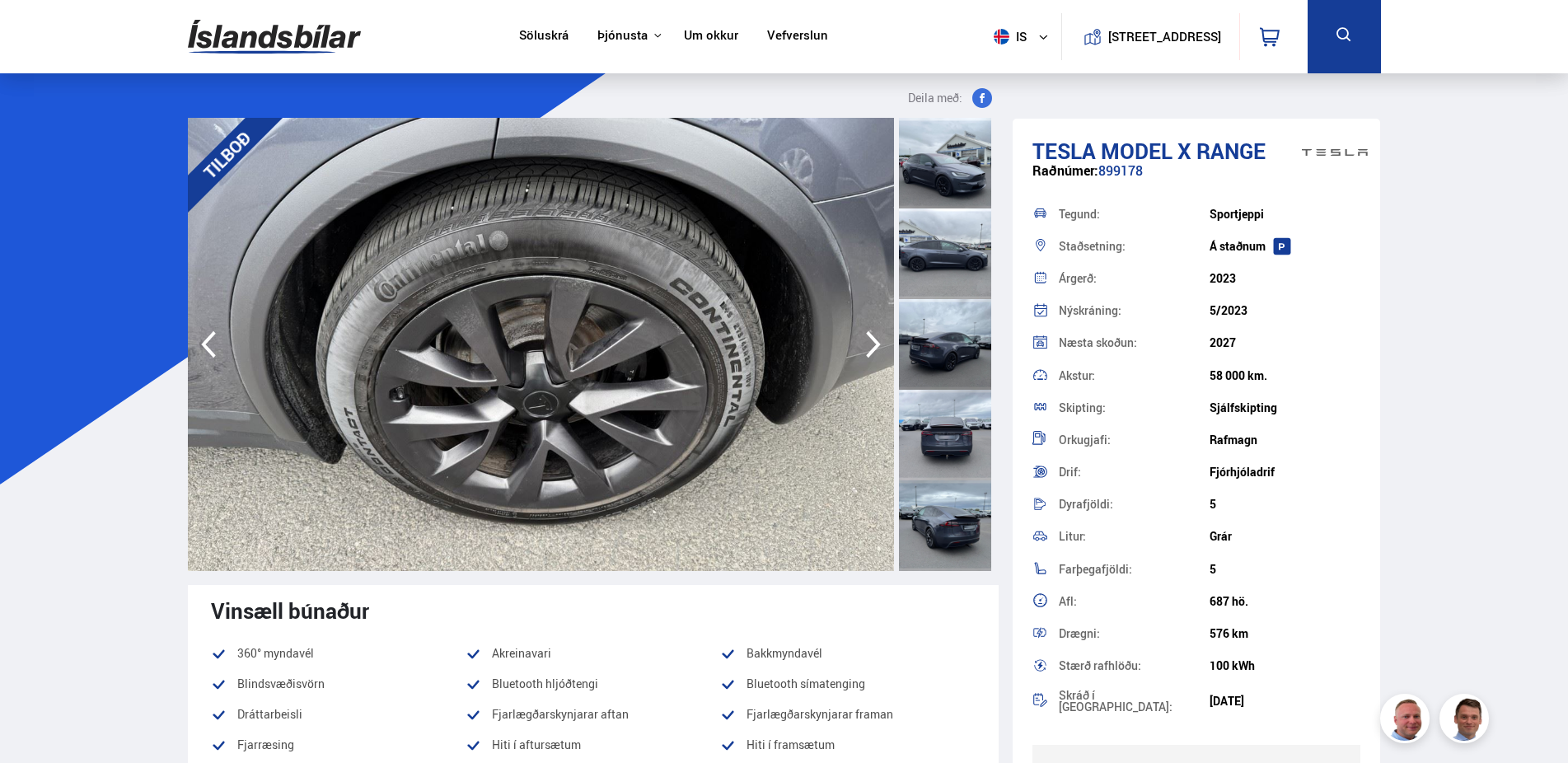
click at [866, 343] on icon "button" at bounding box center [873, 345] width 33 height 40
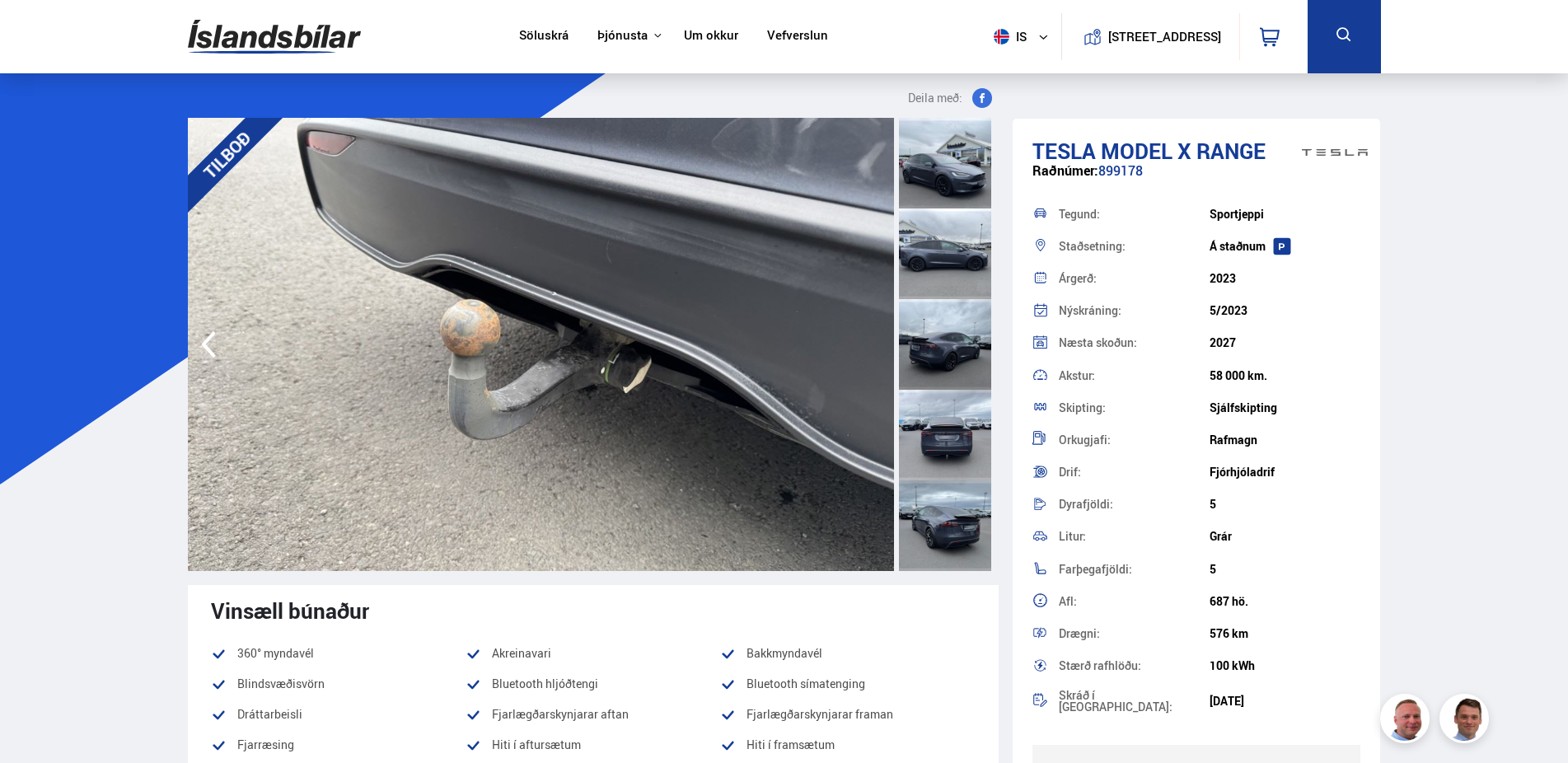
click at [940, 159] on div at bounding box center [945, 163] width 92 height 91
